Goal: Task Accomplishment & Management: Complete application form

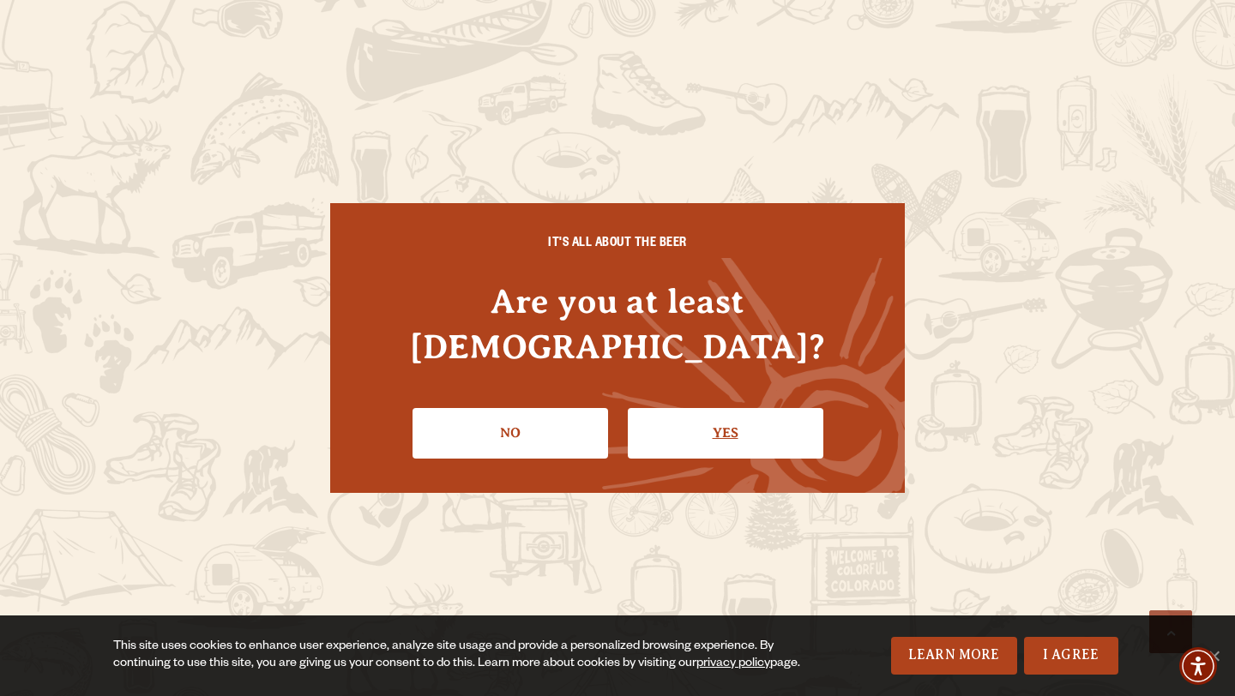
click at [739, 416] on link "Yes" at bounding box center [725, 433] width 195 height 50
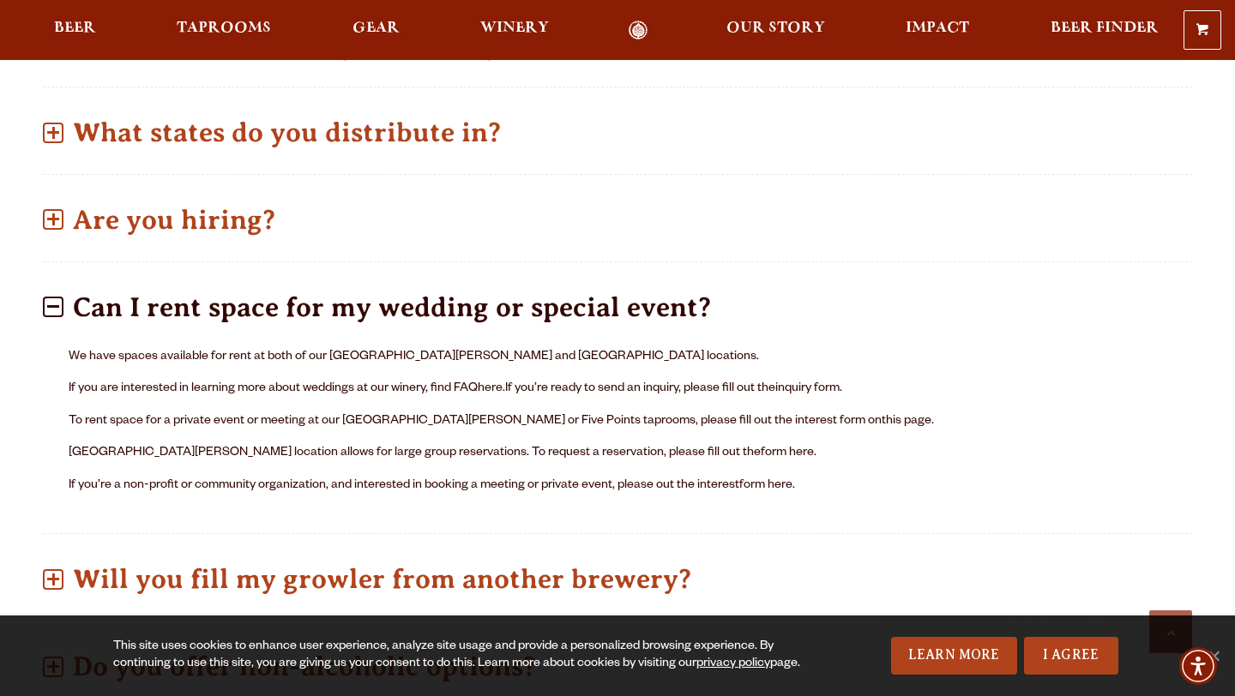
scroll to position [903, 0]
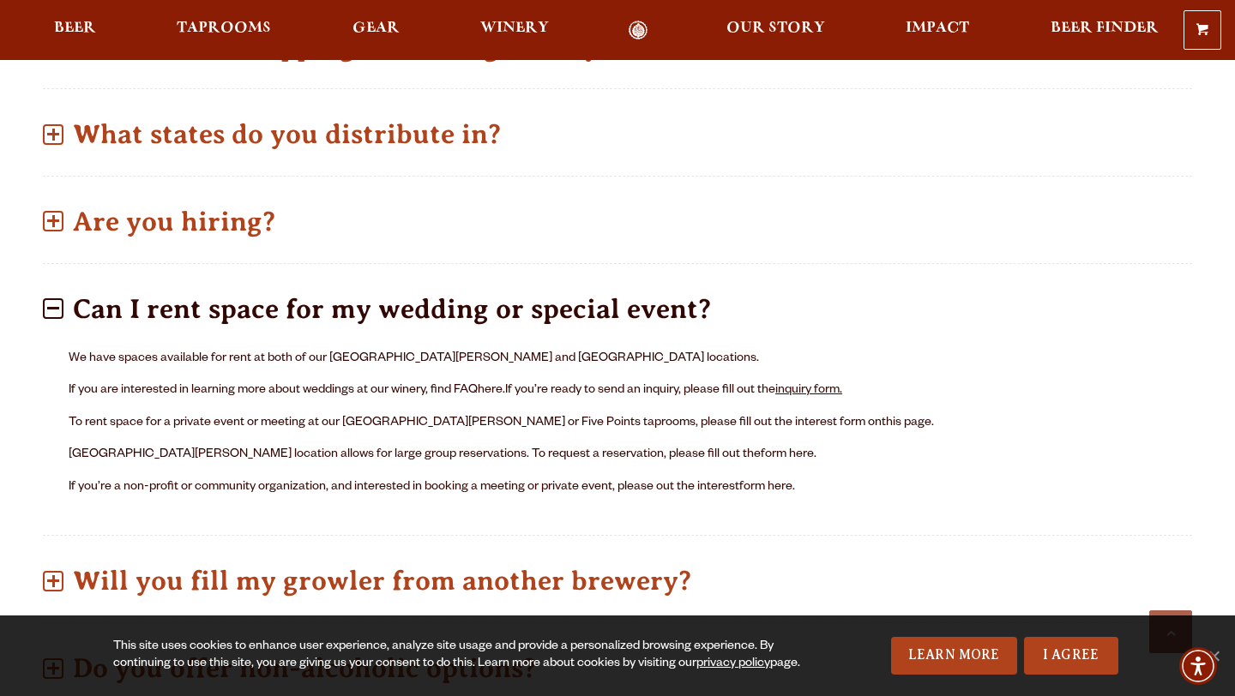
click at [821, 384] on link "inquiry form." at bounding box center [808, 391] width 67 height 14
click at [881, 417] on link "this page" at bounding box center [906, 424] width 50 height 14
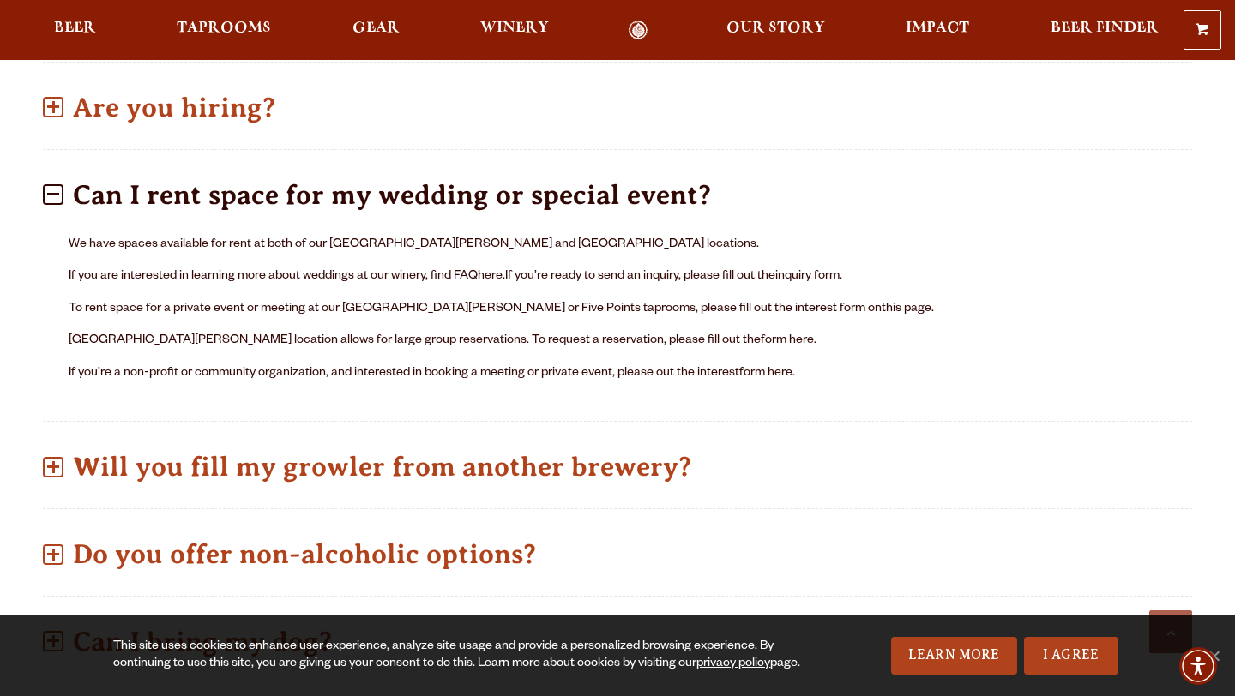
scroll to position [952, 0]
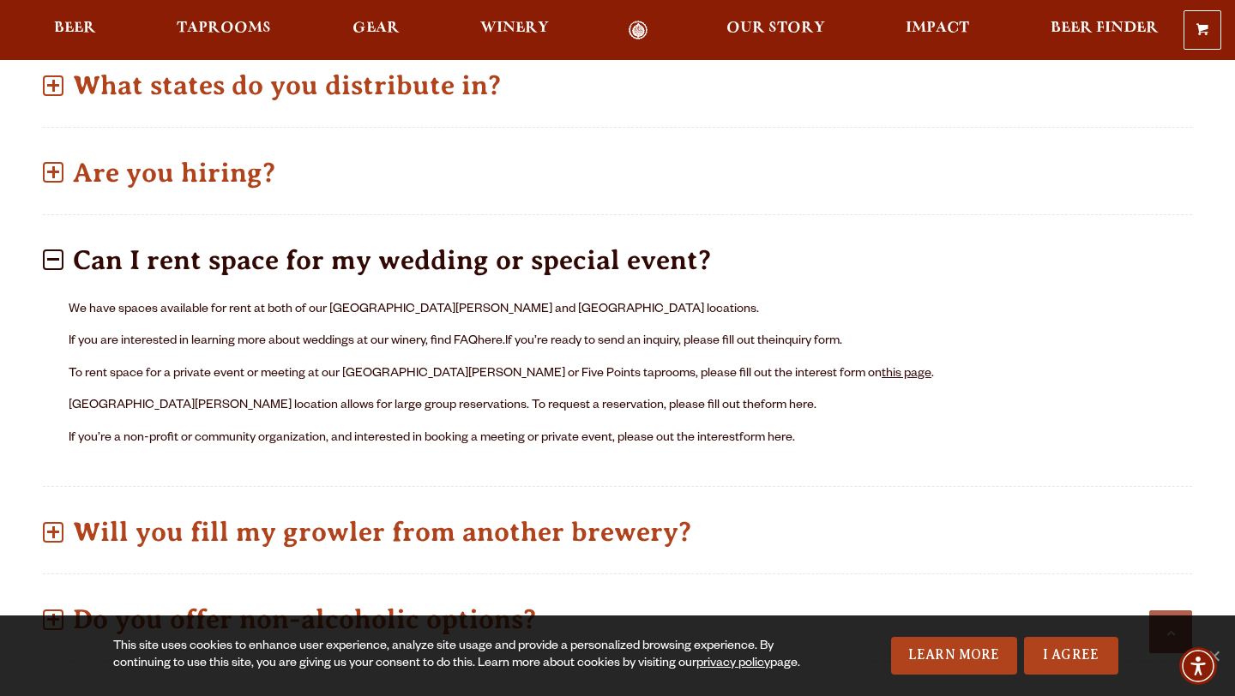
click at [881, 368] on link "this page" at bounding box center [906, 375] width 50 height 14
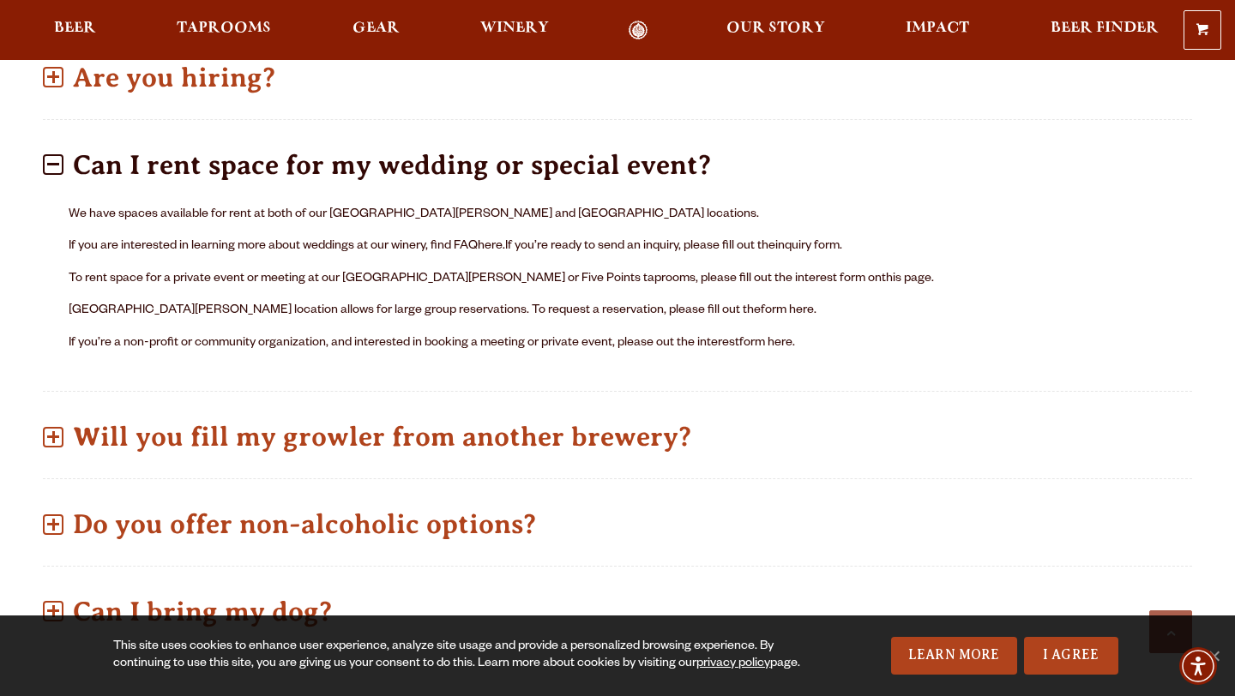
scroll to position [1031, 0]
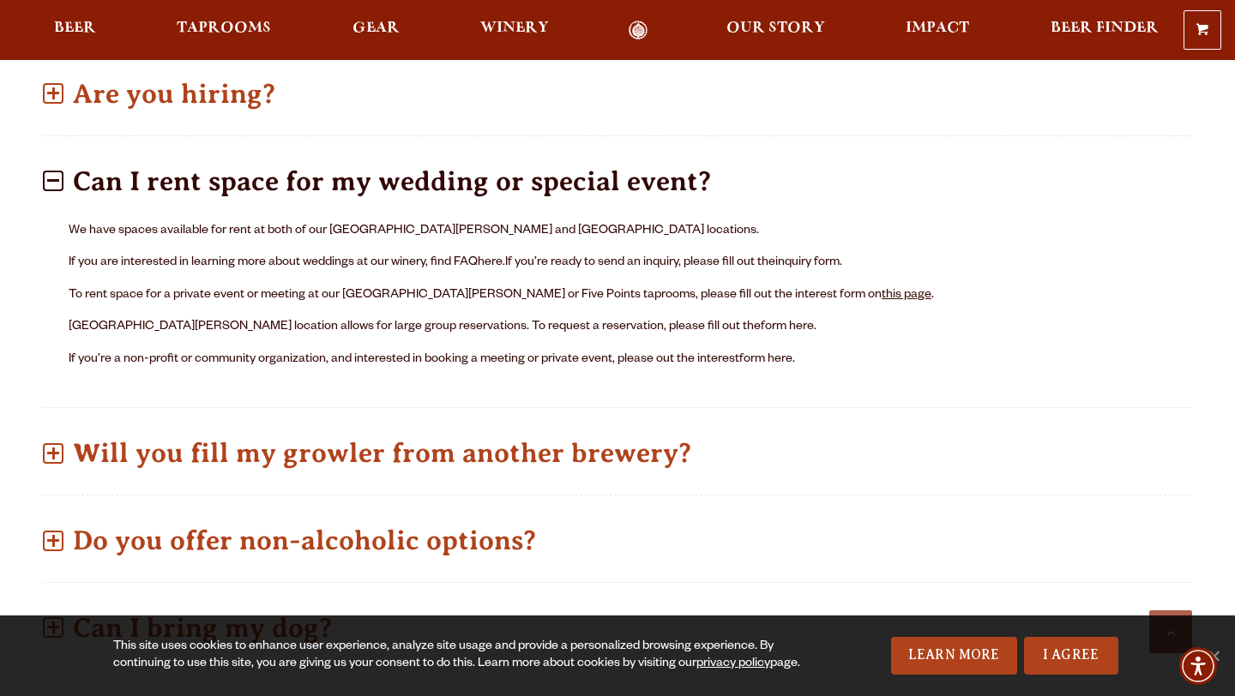
click at [881, 289] on link "this page" at bounding box center [906, 296] width 50 height 14
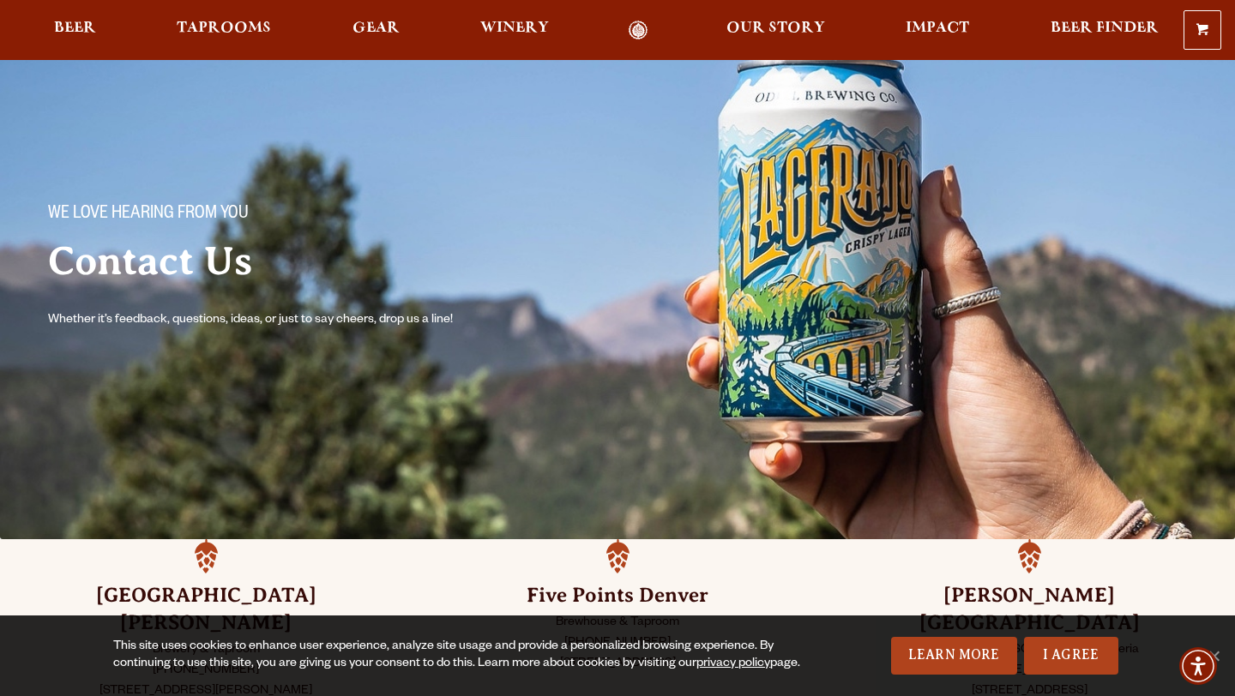
scroll to position [0, 0]
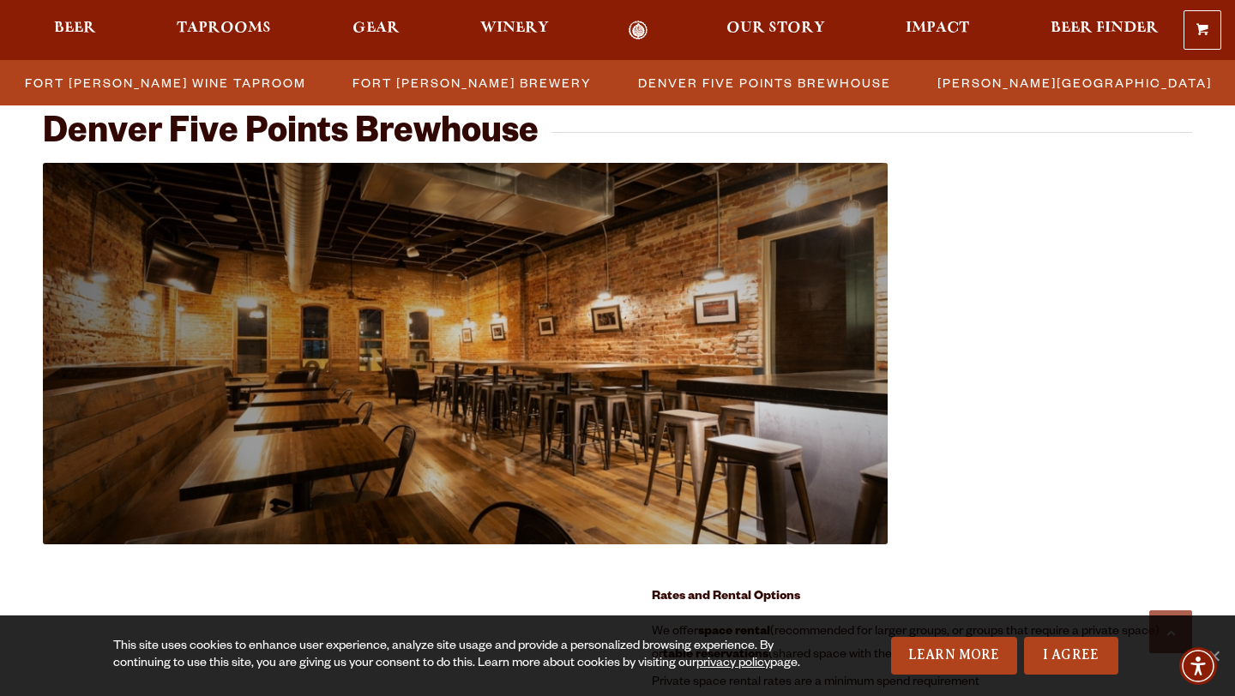
scroll to position [1794, 0]
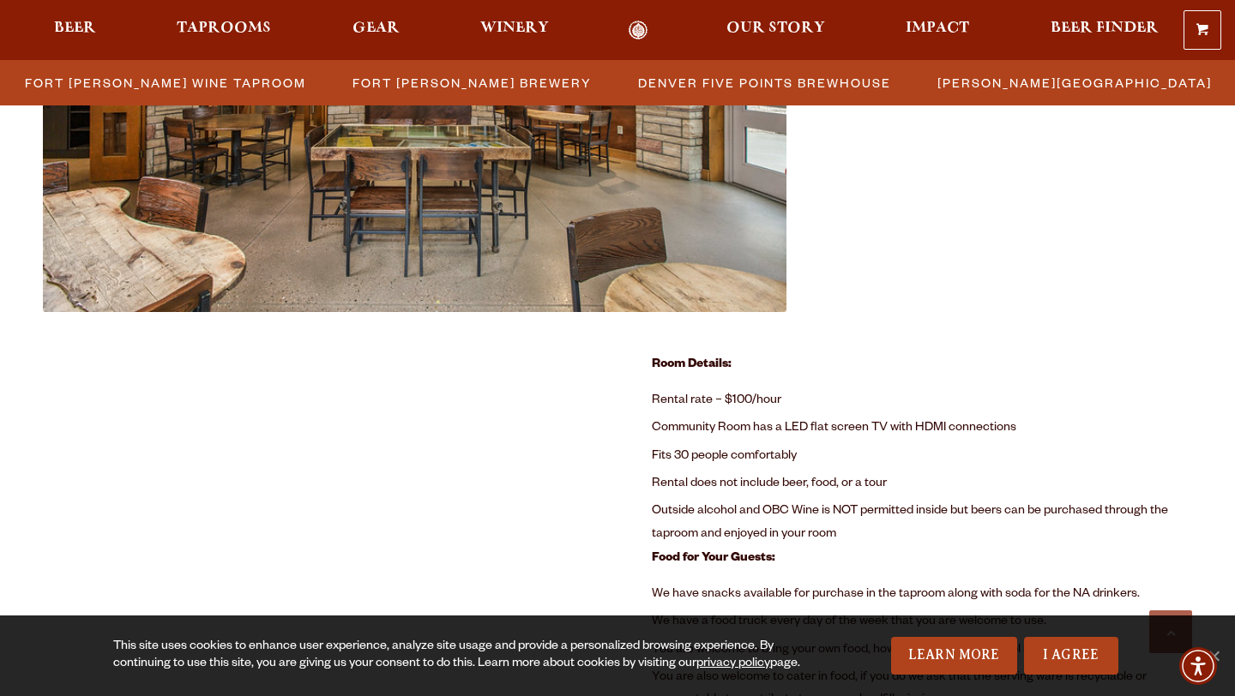
scroll to position [973, 0]
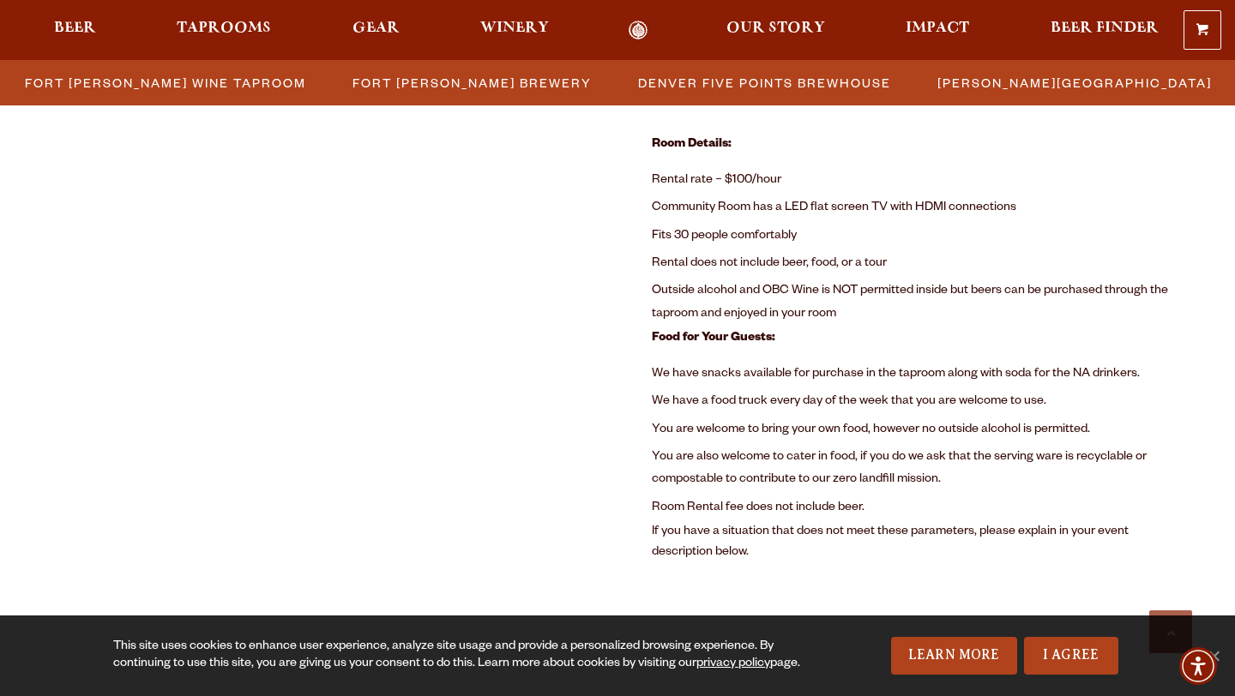
scroll to position [1185, 0]
